Goal: Task Accomplishment & Management: Manage account settings

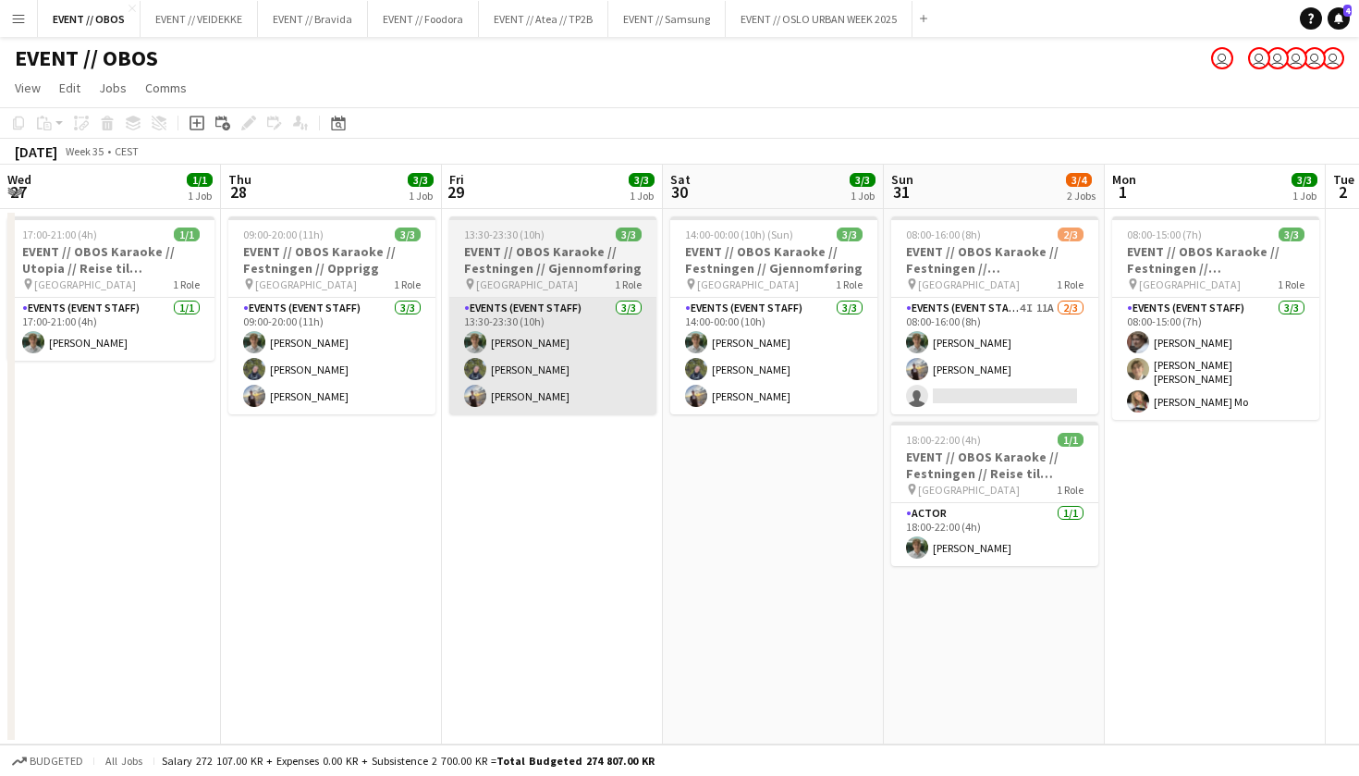
click at [481, 385] on app-card-role "Events (Event Staff) [DATE] 13:30-23:30 (10h) [PERSON_NAME] [PERSON_NAME] Noodt" at bounding box center [552, 356] width 207 height 116
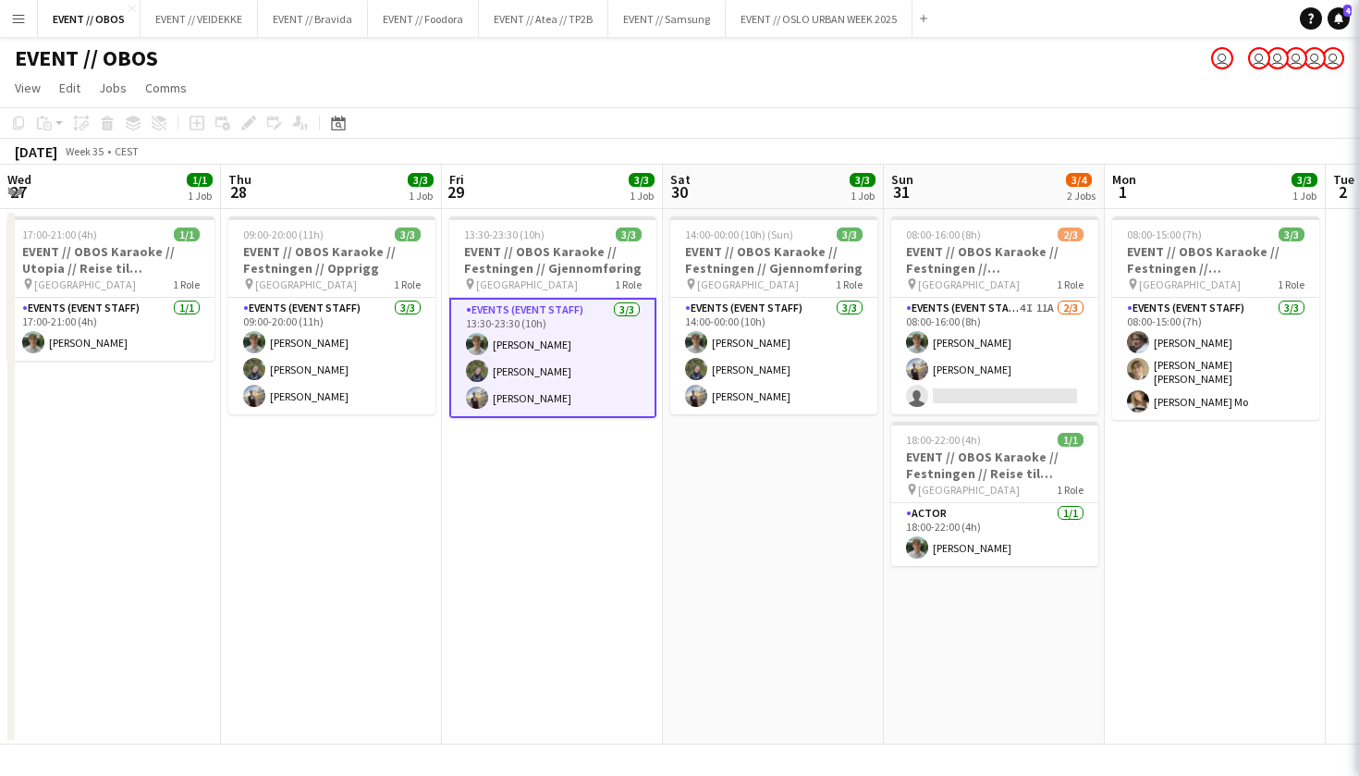
click at [490, 508] on app-date-cell "13:30-23:30 (10h) 3/3 EVENT // OBOS Karaoke // Festningen // Gjennomføring pin …" at bounding box center [552, 476] width 221 height 535
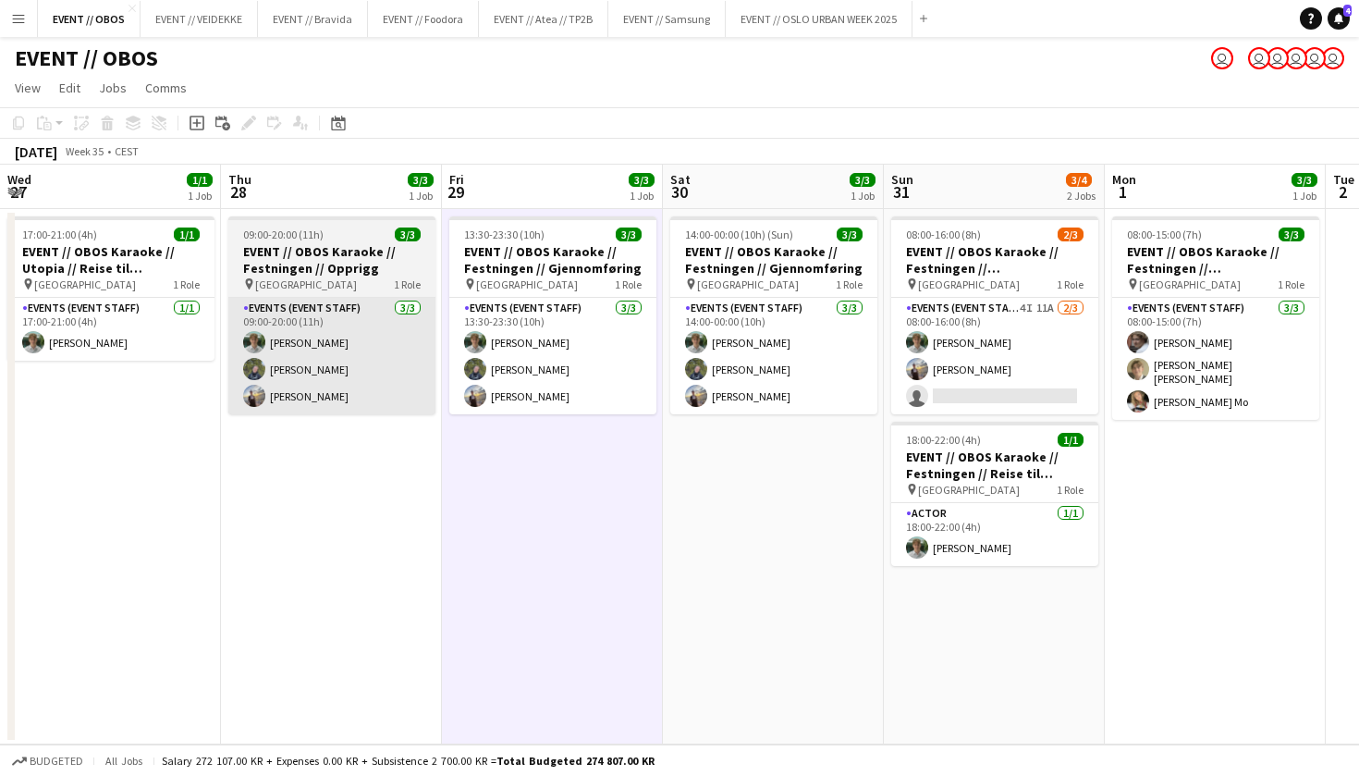
click at [402, 407] on app-card-role "Events (Event Staff) [DATE] 09:00-20:00 (11h) [PERSON_NAME] [PERSON_NAME] Noodt" at bounding box center [331, 356] width 207 height 116
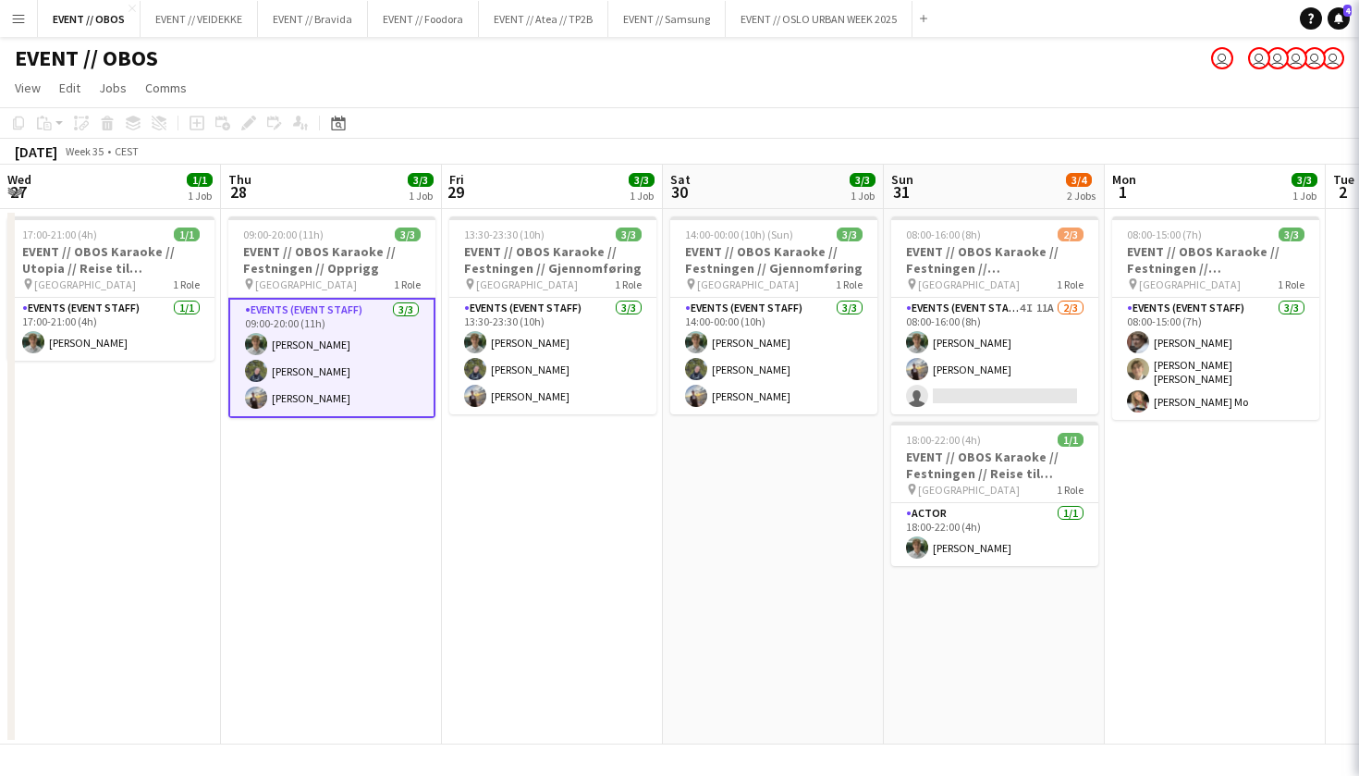
click at [365, 455] on app-date-cell "09:00-20:00 (11h) 3/3 EVENT // OBOS Karaoke // Festningen // Opprigg pin Trondh…" at bounding box center [331, 476] width 221 height 535
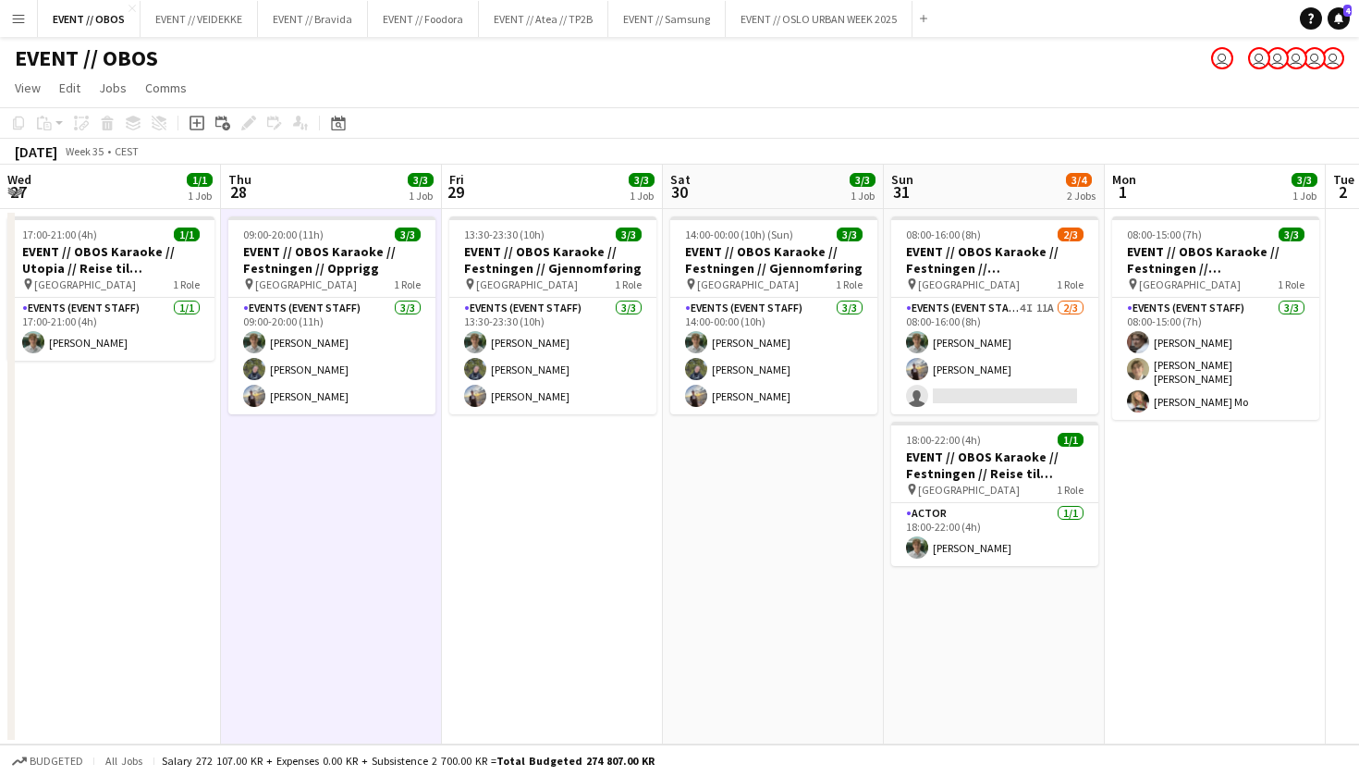
click at [365, 455] on app-date-cell "09:00-20:00 (11h) 3/3 EVENT // OBOS Karaoke // Festningen // Opprigg pin Trondh…" at bounding box center [331, 476] width 221 height 535
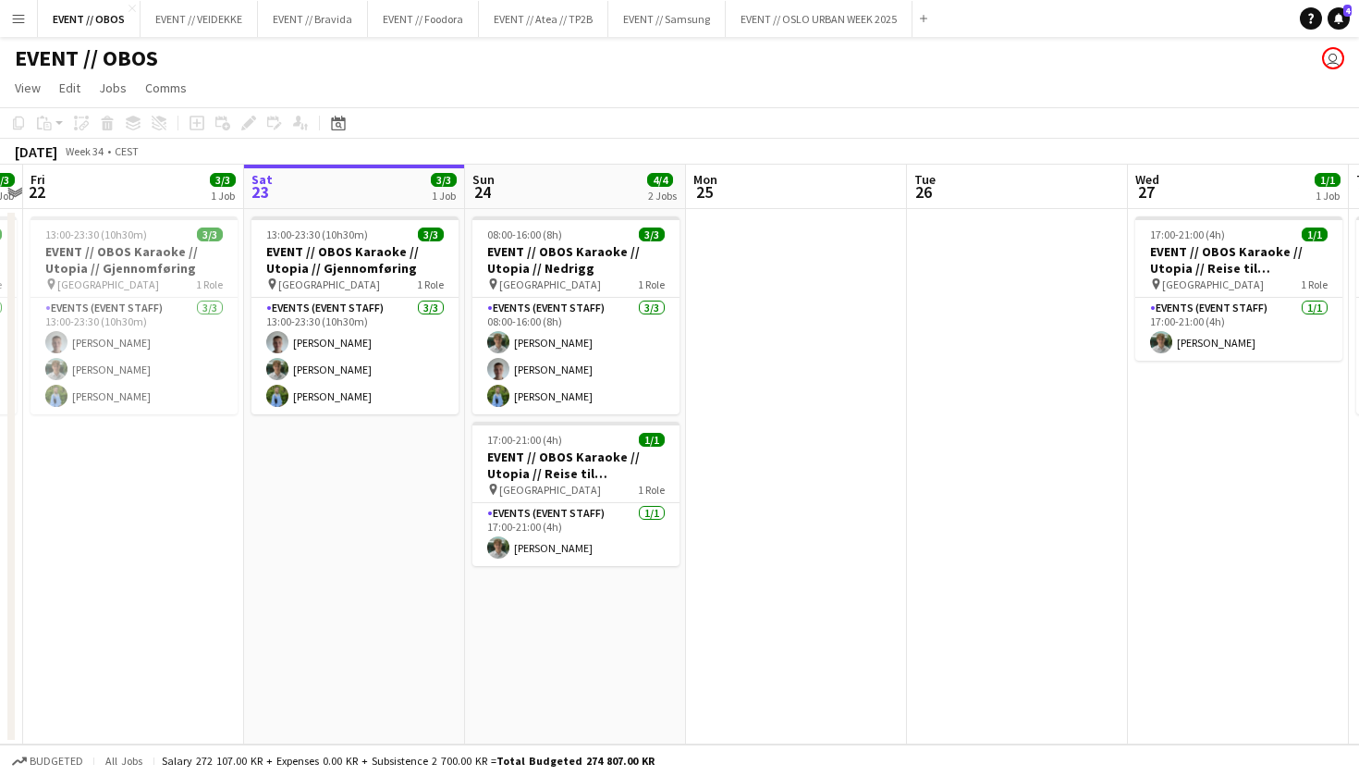
scroll to position [0, 912]
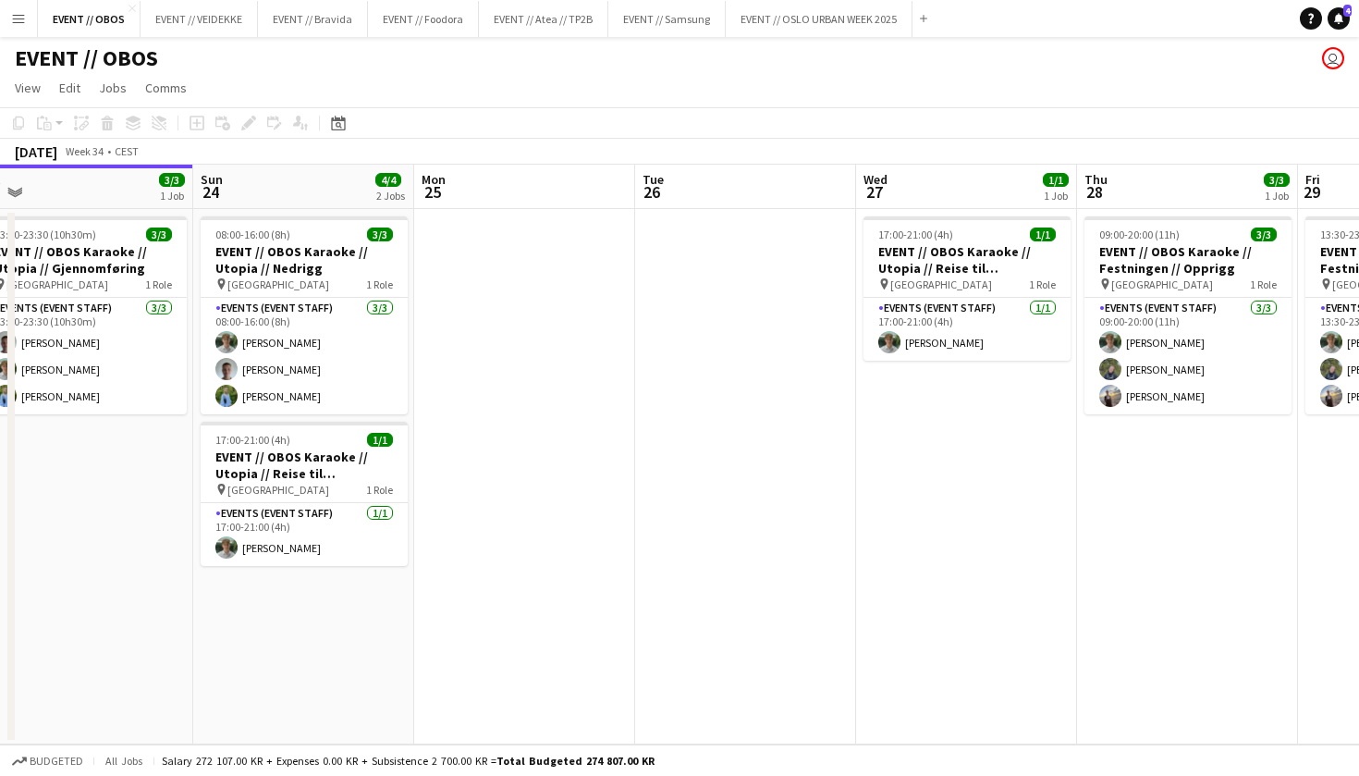
click at [3, 27] on button "Menu" at bounding box center [18, 18] width 37 height 37
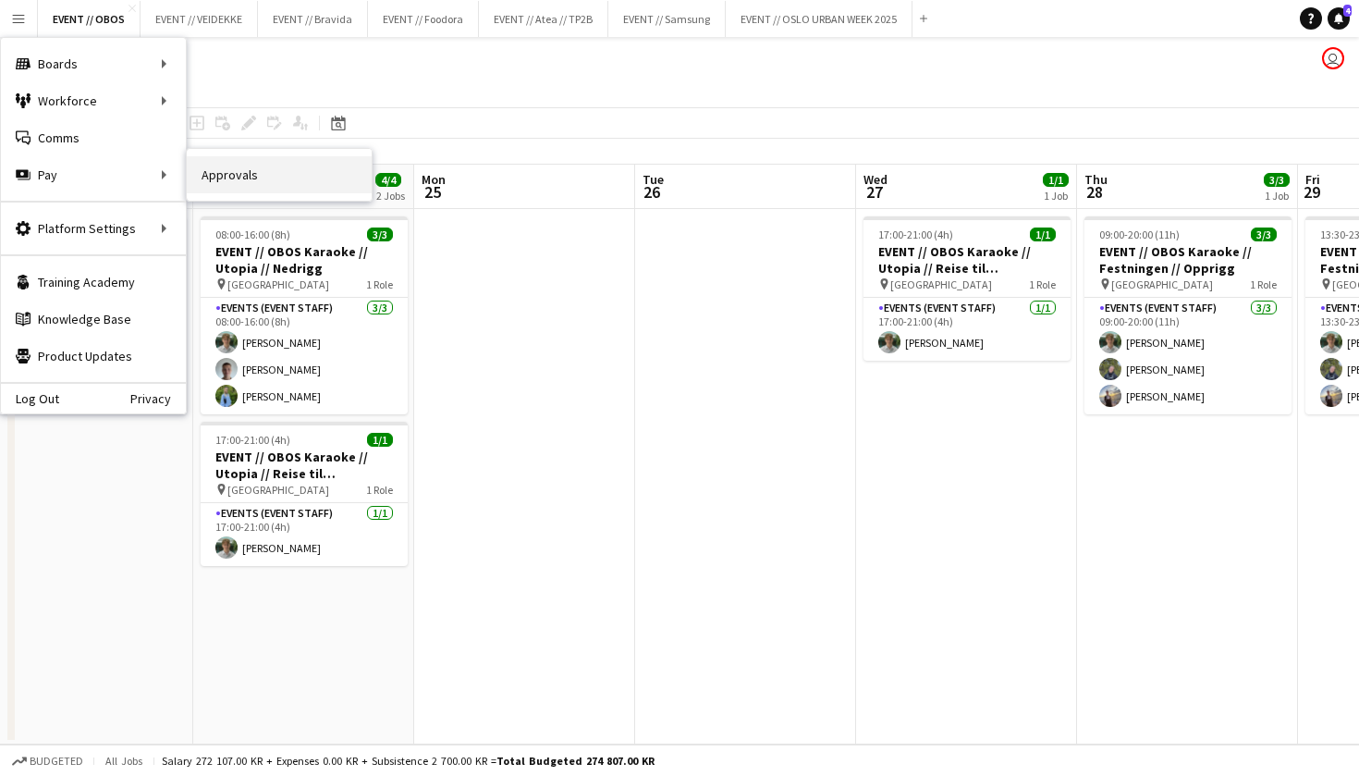
click at [194, 177] on link "Approvals" at bounding box center [279, 174] width 185 height 37
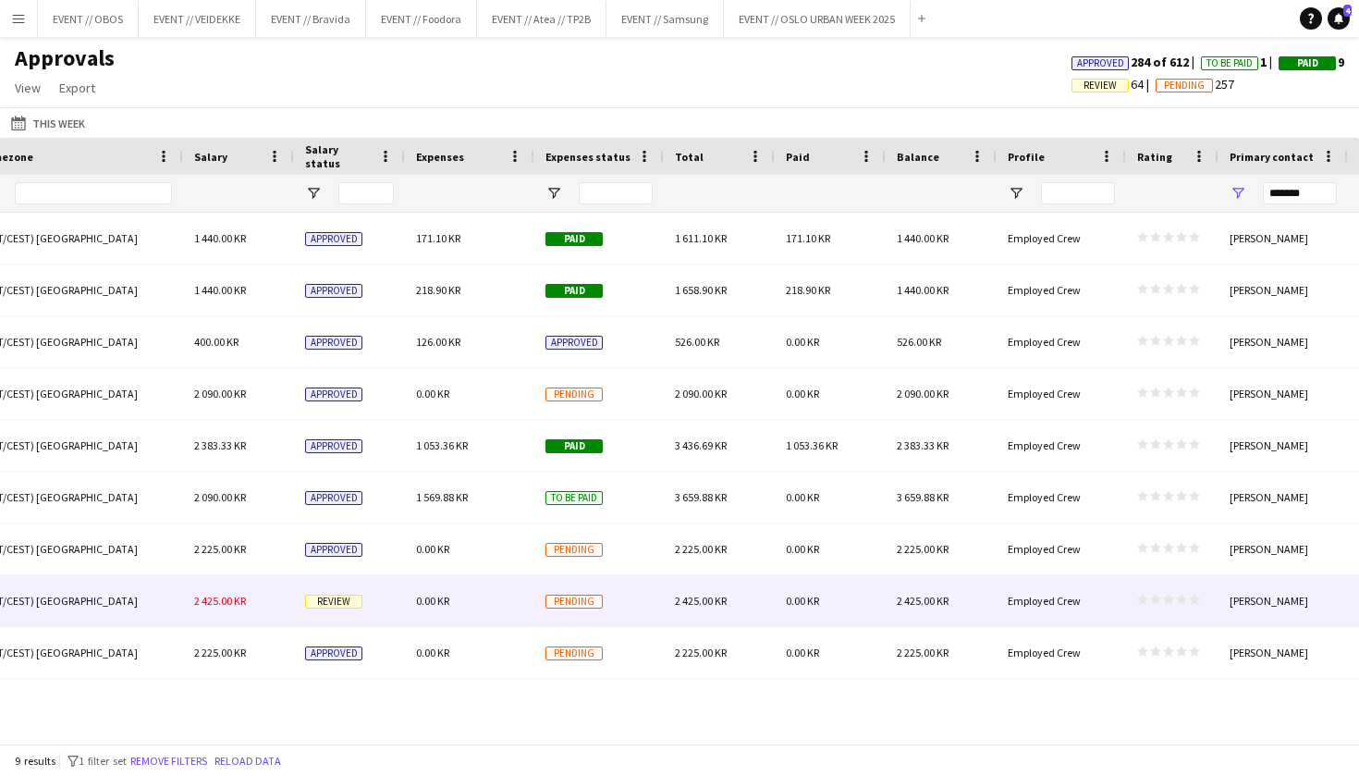
click at [393, 600] on div "Review" at bounding box center [349, 600] width 111 height 51
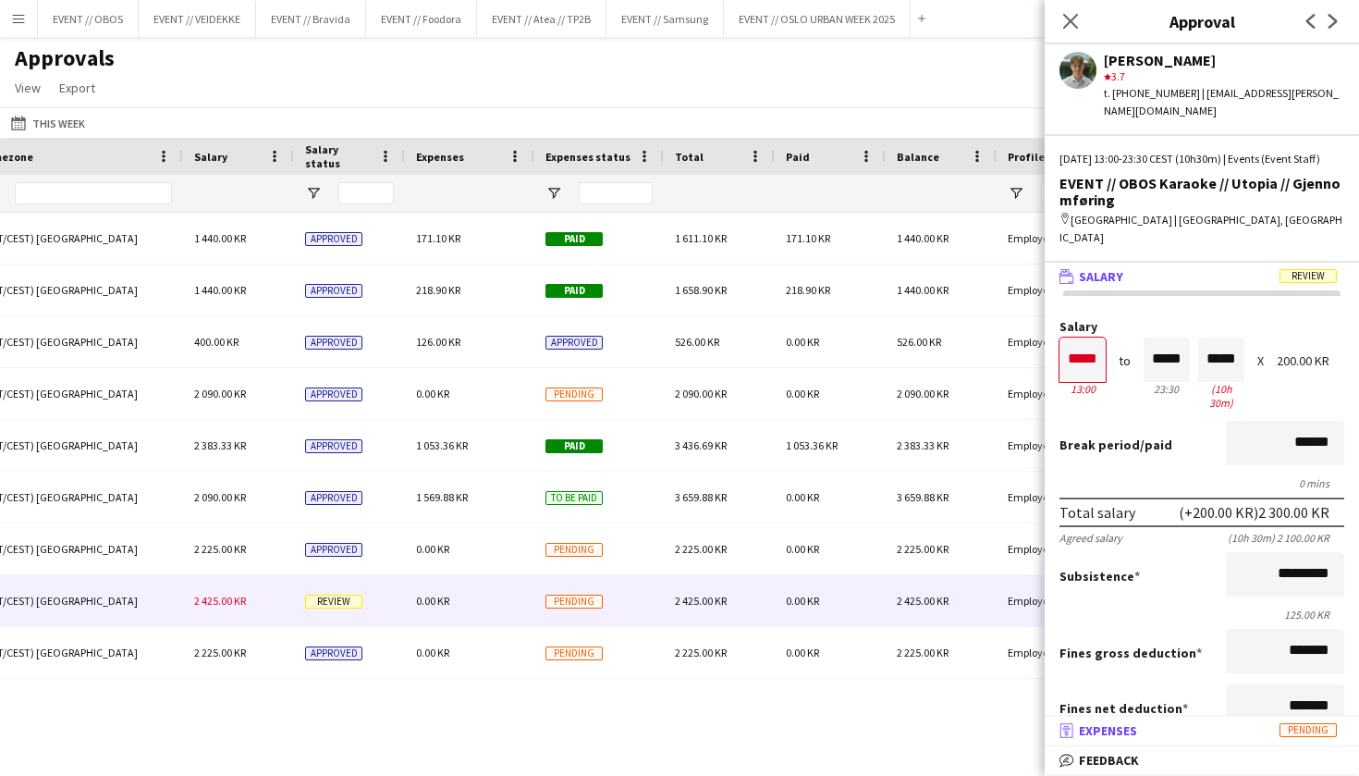
click at [1103, 720] on mat-expansion-panel-header "receipt Expenses Pending" at bounding box center [1202, 730] width 314 height 28
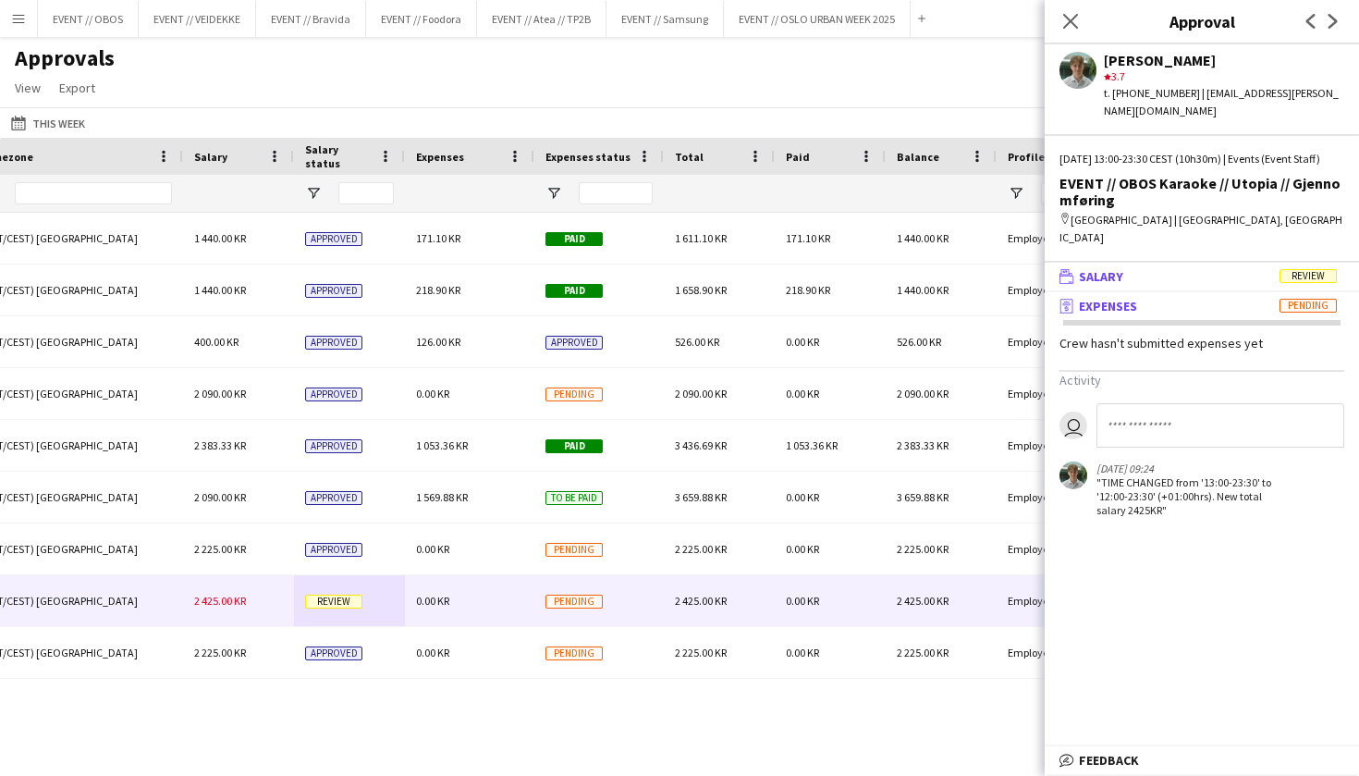
click at [1089, 268] on span "Salary" at bounding box center [1101, 276] width 44 height 17
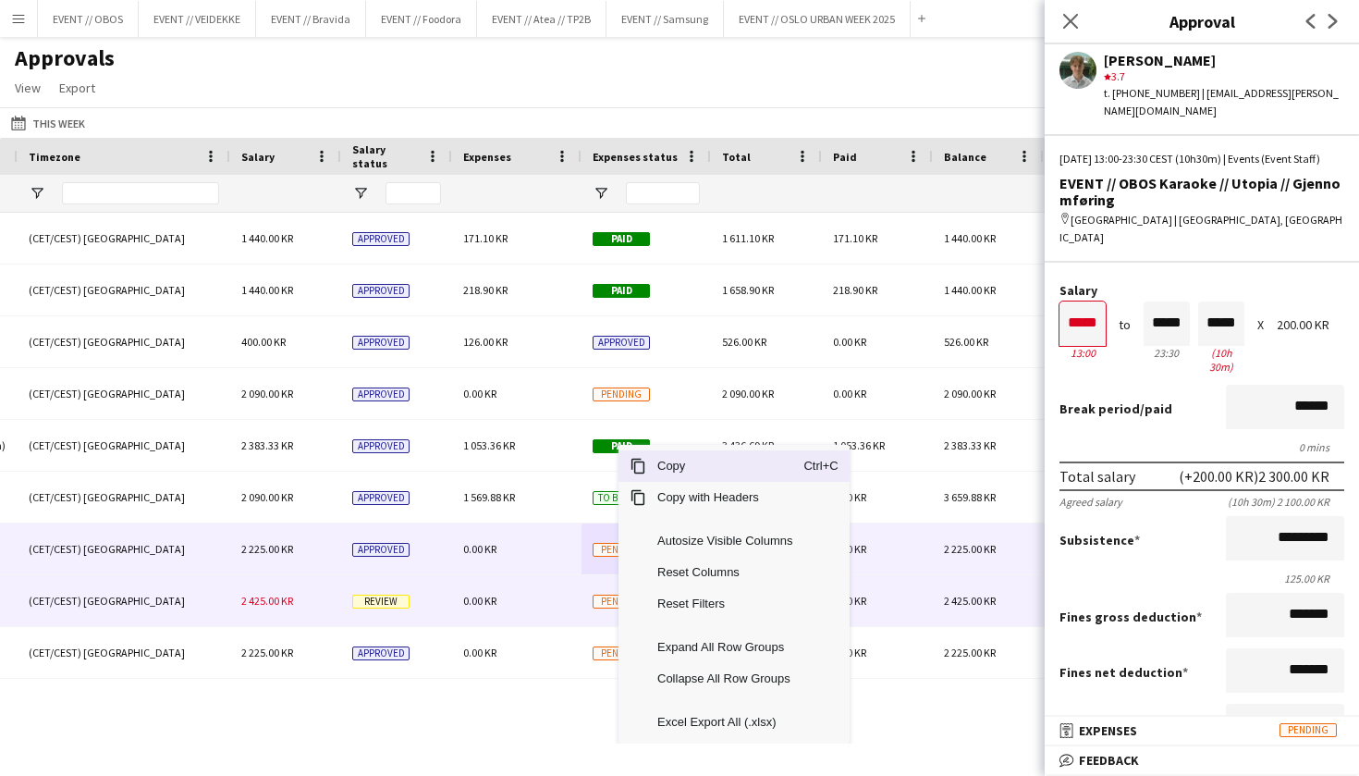
scroll to position [0, 1575]
